Goal: Communication & Community: Answer question/provide support

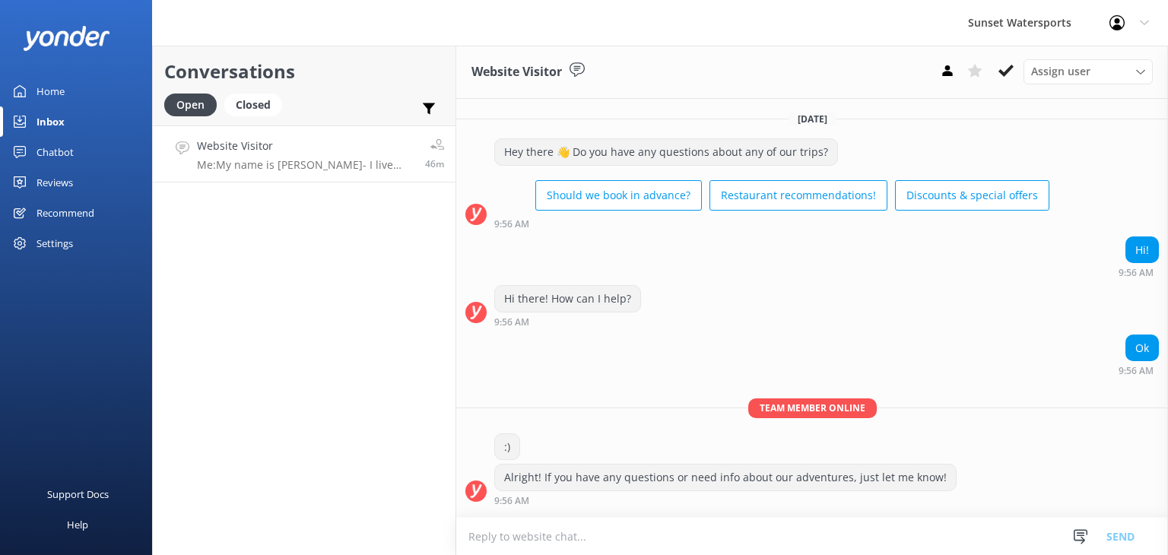
scroll to position [125, 0]
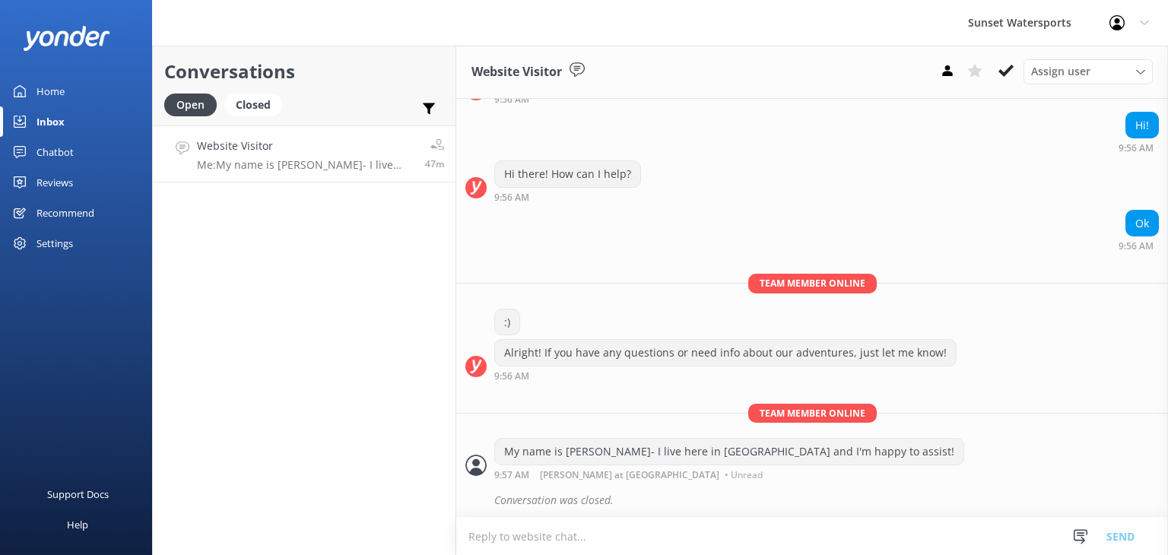
click at [43, 119] on div "Inbox" at bounding box center [50, 121] width 28 height 30
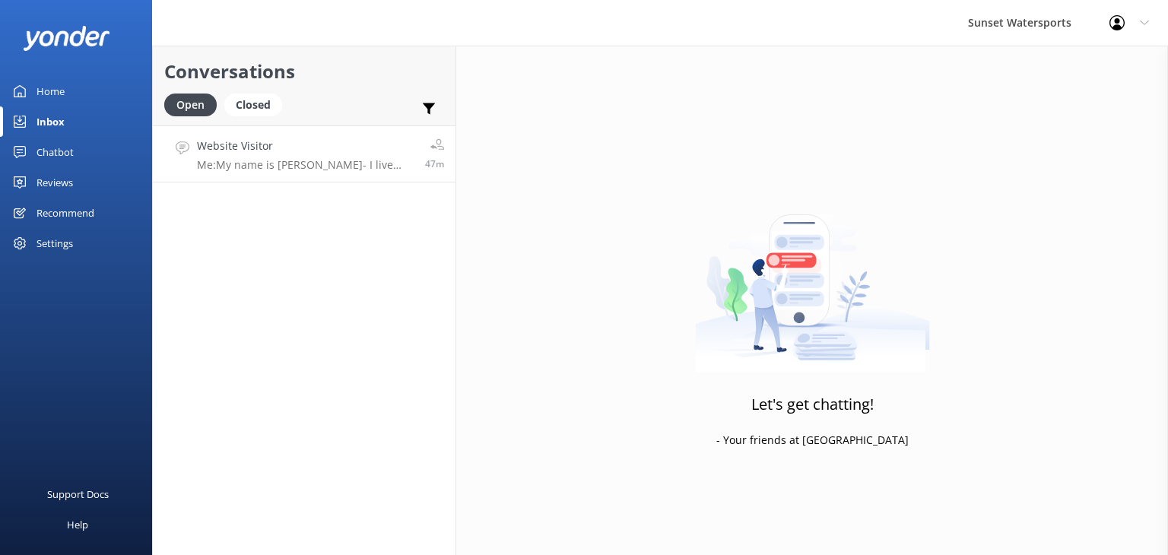
click at [286, 163] on p "Me: My name is [PERSON_NAME]- I live here in [GEOGRAPHIC_DATA] and I'm happy to…" at bounding box center [305, 165] width 217 height 14
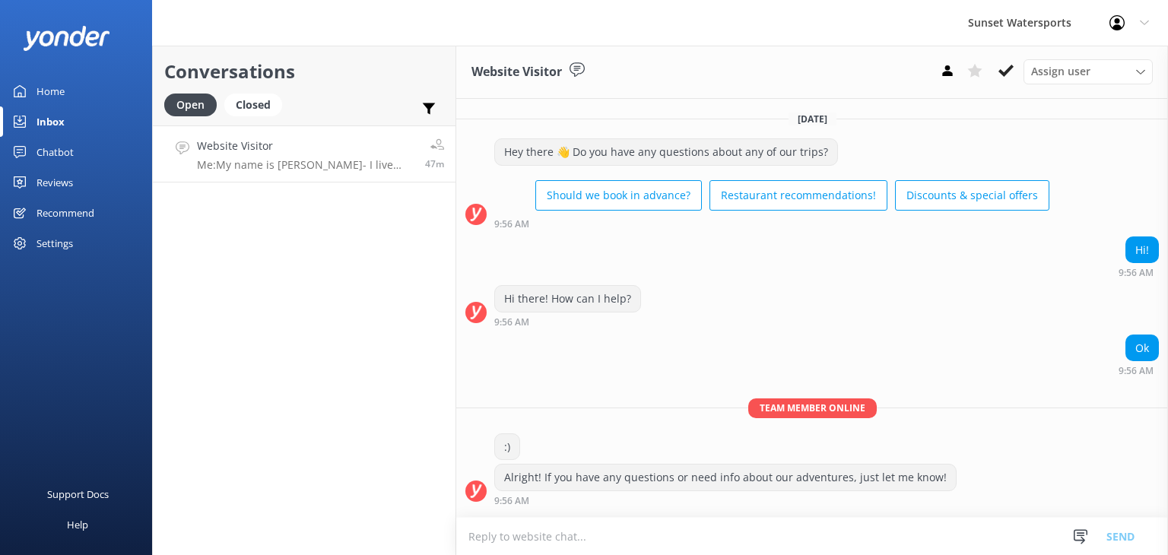
scroll to position [125, 0]
